Goal: Task Accomplishment & Management: Manage account settings

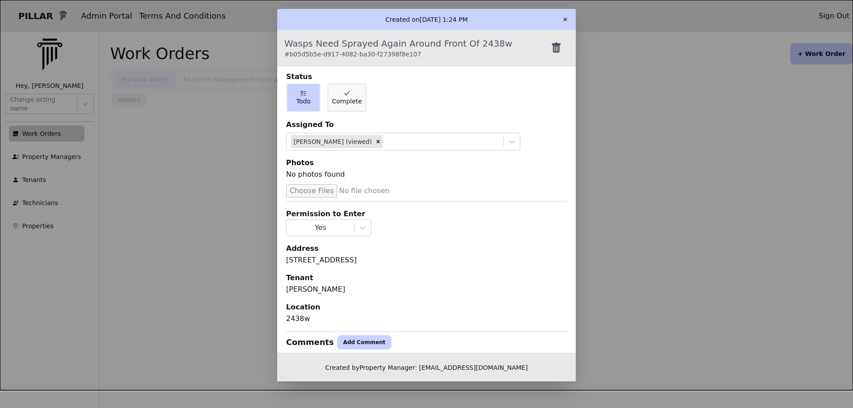
click at [560, 18] on button "✕" at bounding box center [565, 19] width 14 height 14
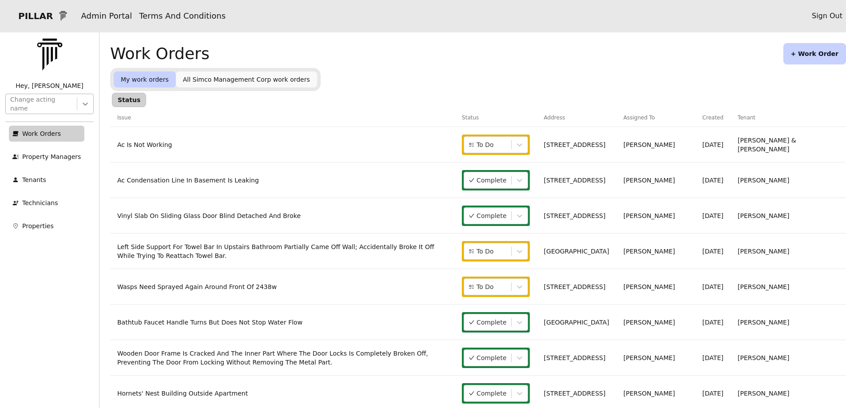
click at [77, 104] on div at bounding box center [85, 104] width 16 height 16
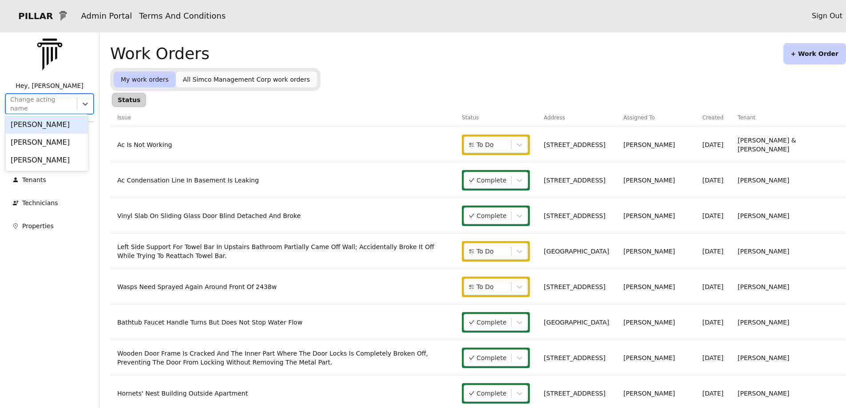
click at [39, 124] on div "[PERSON_NAME]" at bounding box center [46, 125] width 83 height 18
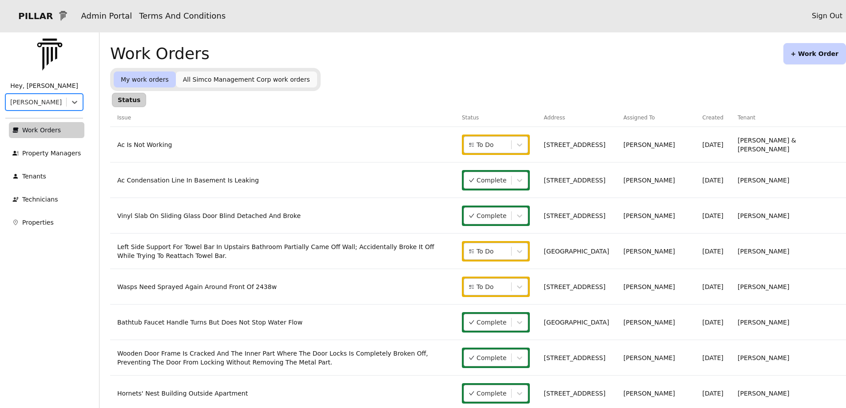
click at [167, 145] on link "Ac Is Not Working" at bounding box center [144, 144] width 55 height 7
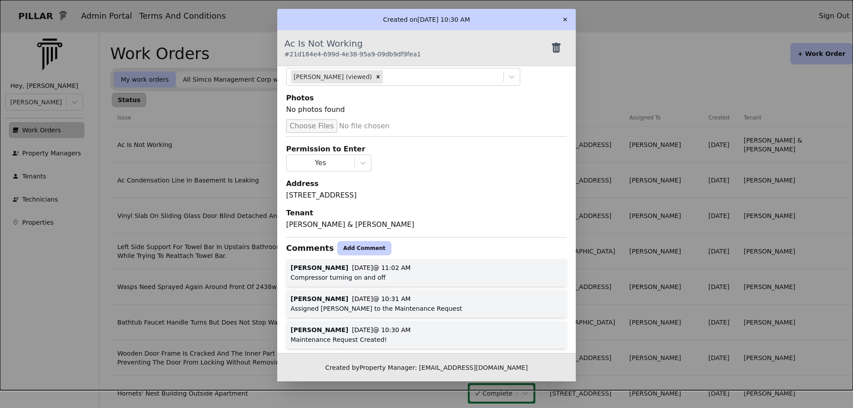
scroll to position [71, 0]
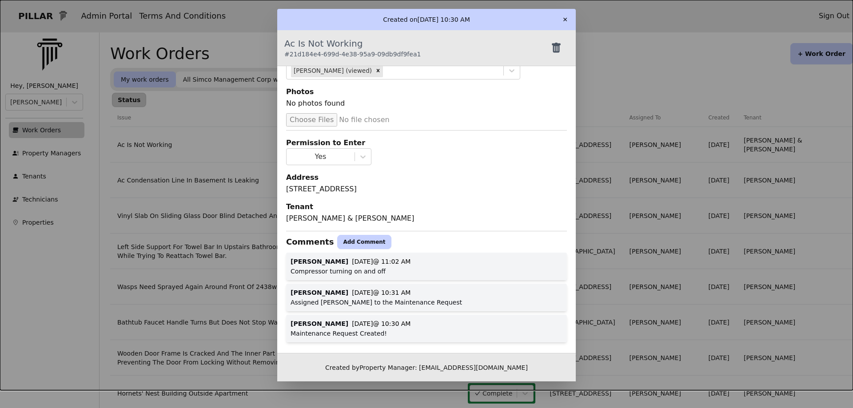
click at [352, 242] on button "Add Comment" at bounding box center [364, 242] width 54 height 14
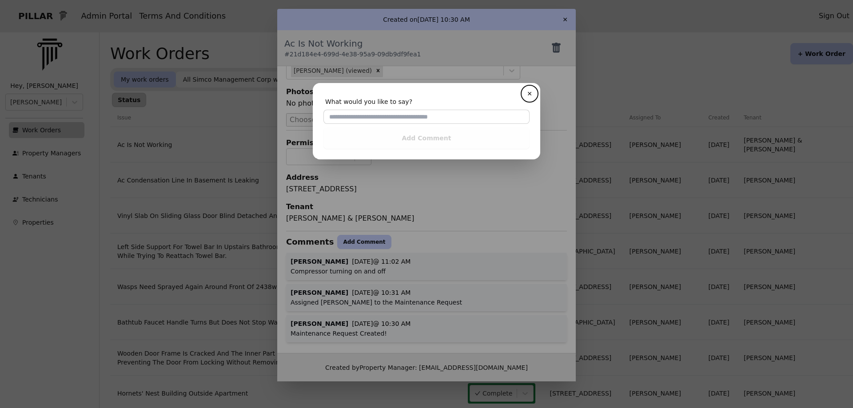
click at [527, 95] on button "✕" at bounding box center [530, 94] width 14 height 14
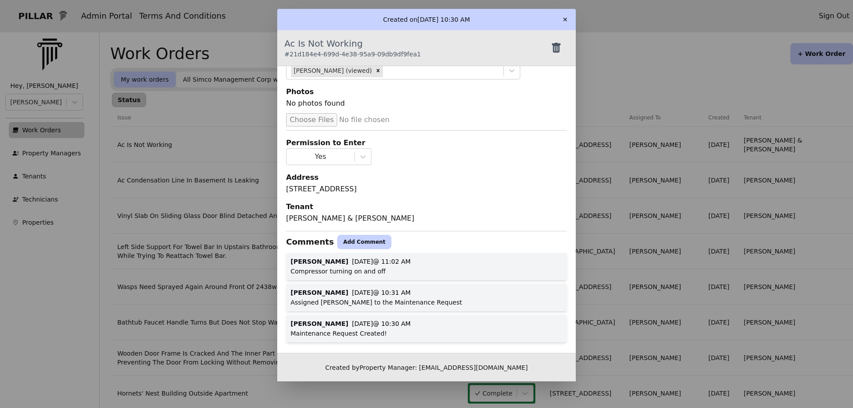
drag, startPoint x: 368, startPoint y: 239, endPoint x: 360, endPoint y: 247, distance: 11.3
click at [365, 242] on button "Add Comment" at bounding box center [364, 242] width 54 height 14
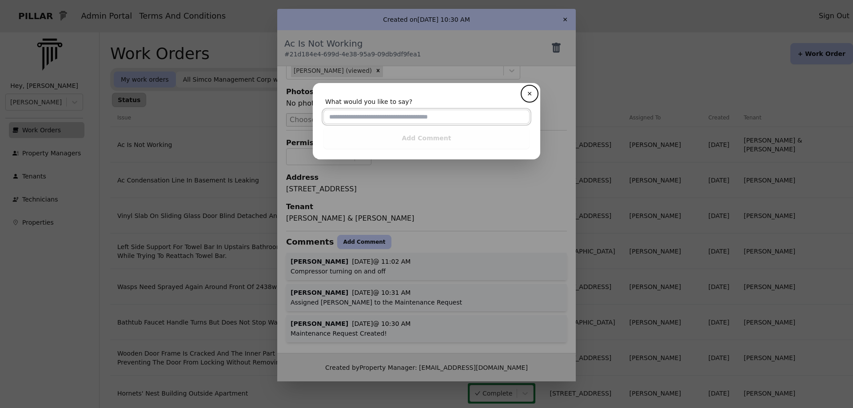
drag, startPoint x: 333, startPoint y: 115, endPoint x: 216, endPoint y: 183, distance: 135.6
click at [331, 121] on input "text" at bounding box center [426, 117] width 206 height 14
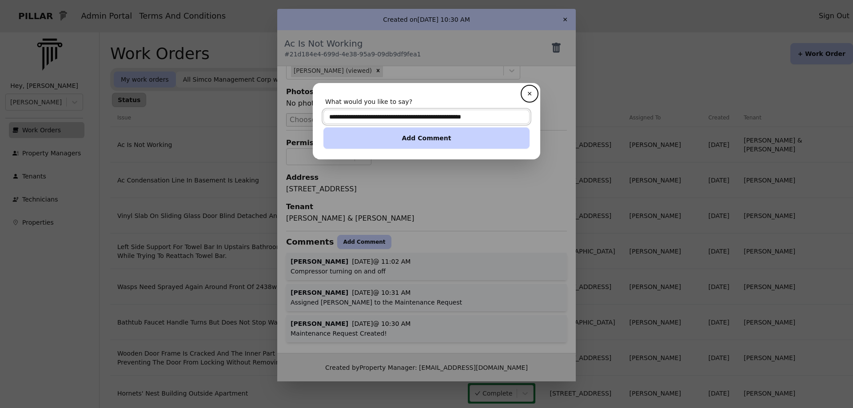
type input "**********"
click at [443, 140] on button "Add Comment" at bounding box center [426, 138] width 206 height 21
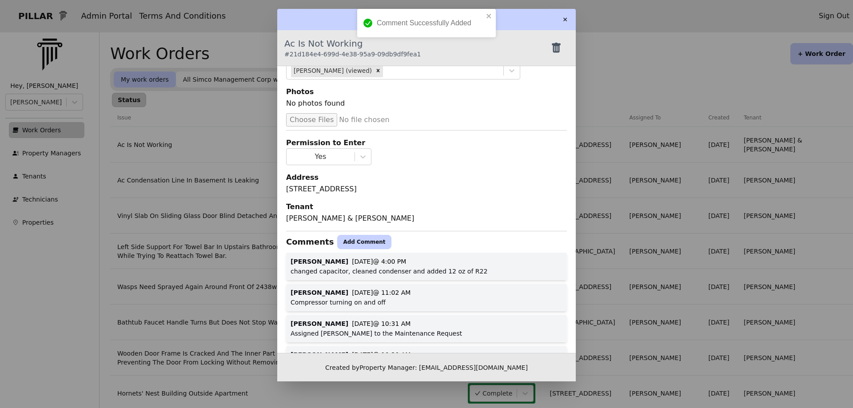
click at [567, 17] on button "✕" at bounding box center [565, 19] width 14 height 14
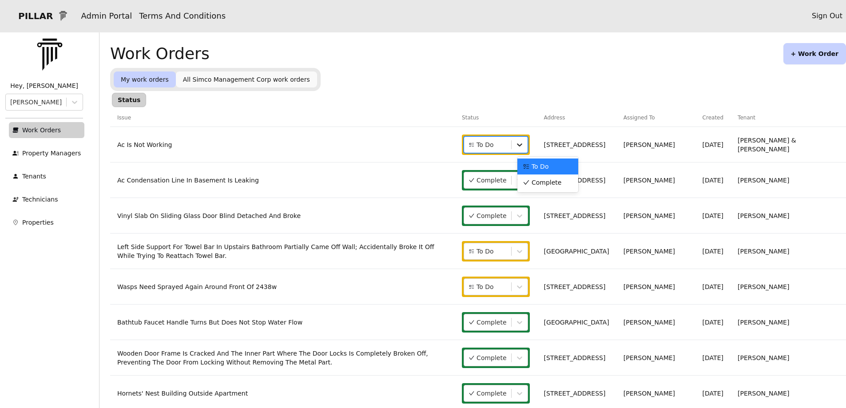
drag, startPoint x: 573, startPoint y: 144, endPoint x: 559, endPoint y: 164, distance: 24.5
click at [524, 144] on icon at bounding box center [519, 144] width 9 height 9
click at [554, 178] on span "Complete" at bounding box center [547, 182] width 30 height 9
click at [338, 253] on link "Left Side Support For Towel Bar In Upstairs Bathroom Partially Came Off Wall; A…" at bounding box center [275, 251] width 317 height 16
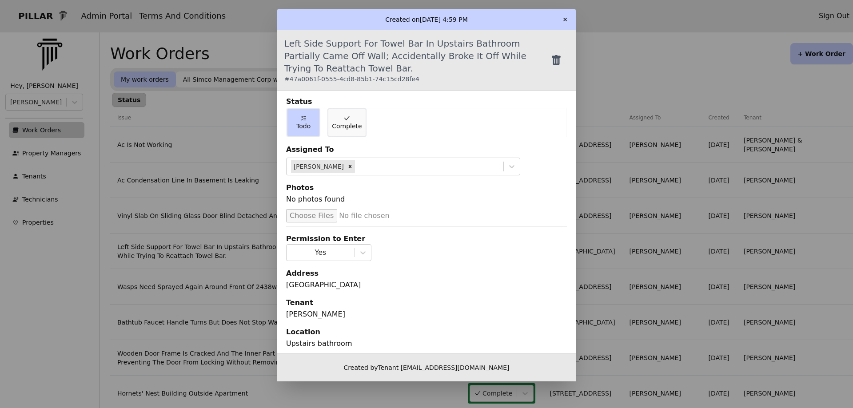
click at [563, 20] on button "✕" at bounding box center [565, 19] width 14 height 14
